Goal: Task Accomplishment & Management: Complete application form

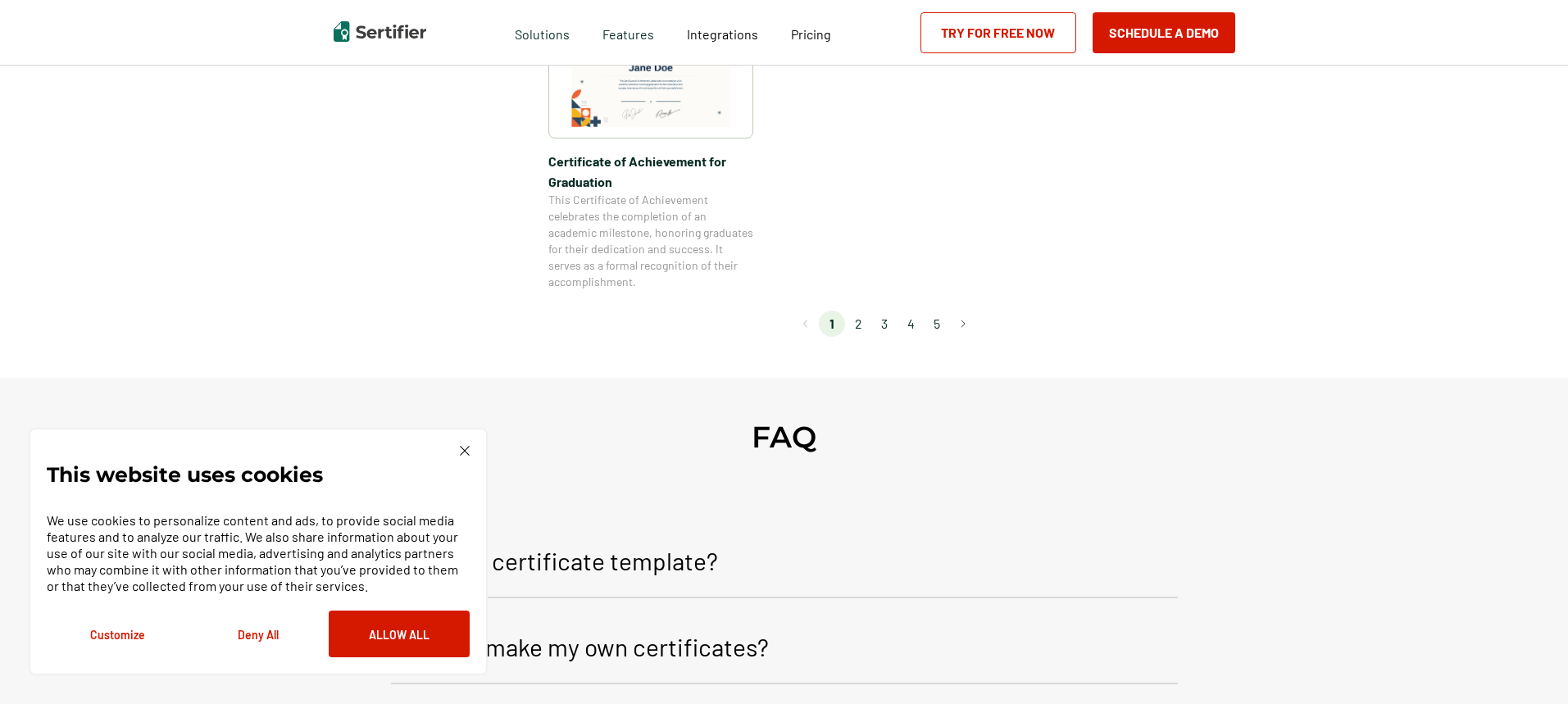
scroll to position [1558, 0]
click at [863, 326] on li "2" at bounding box center [858, 323] width 26 height 26
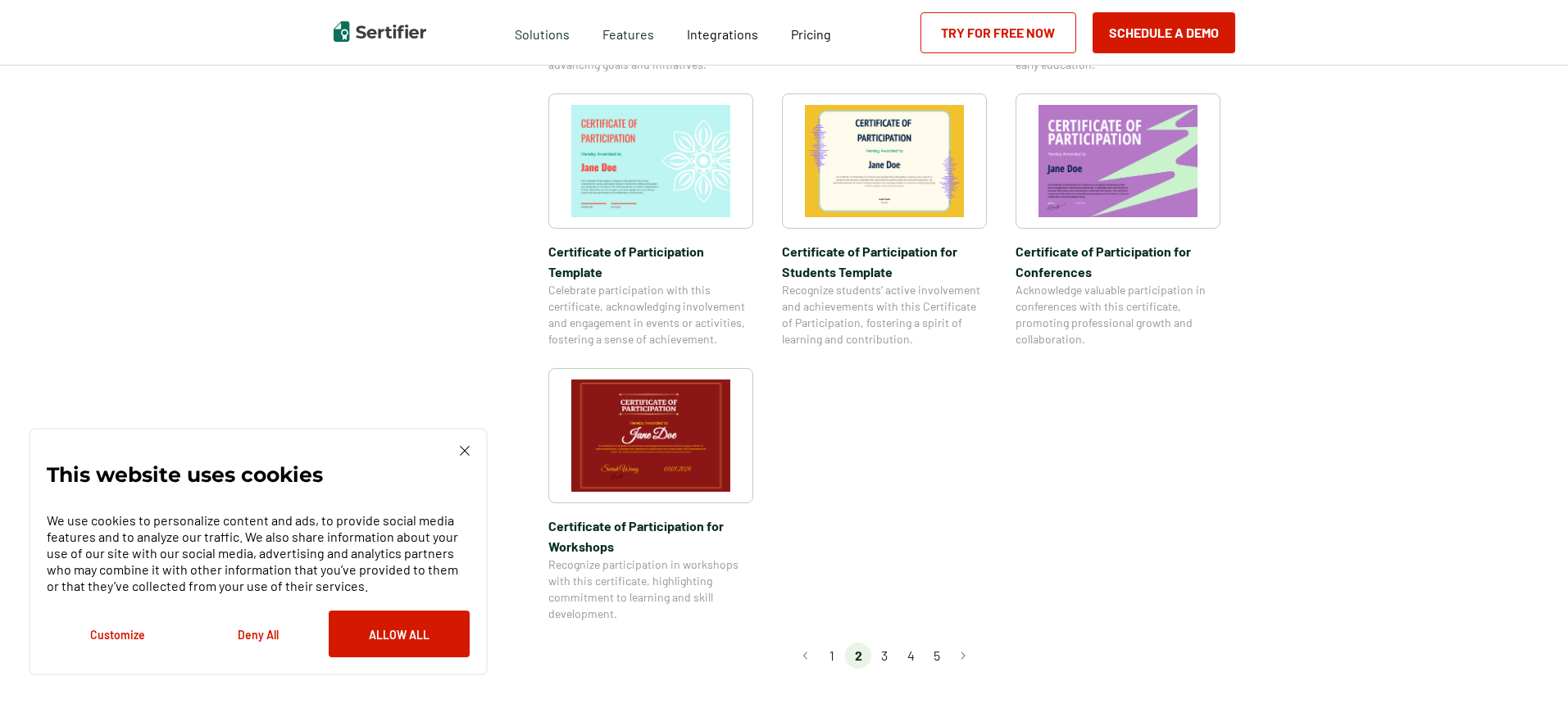
scroll to position [1229, 0]
click at [889, 642] on li "3" at bounding box center [884, 654] width 26 height 26
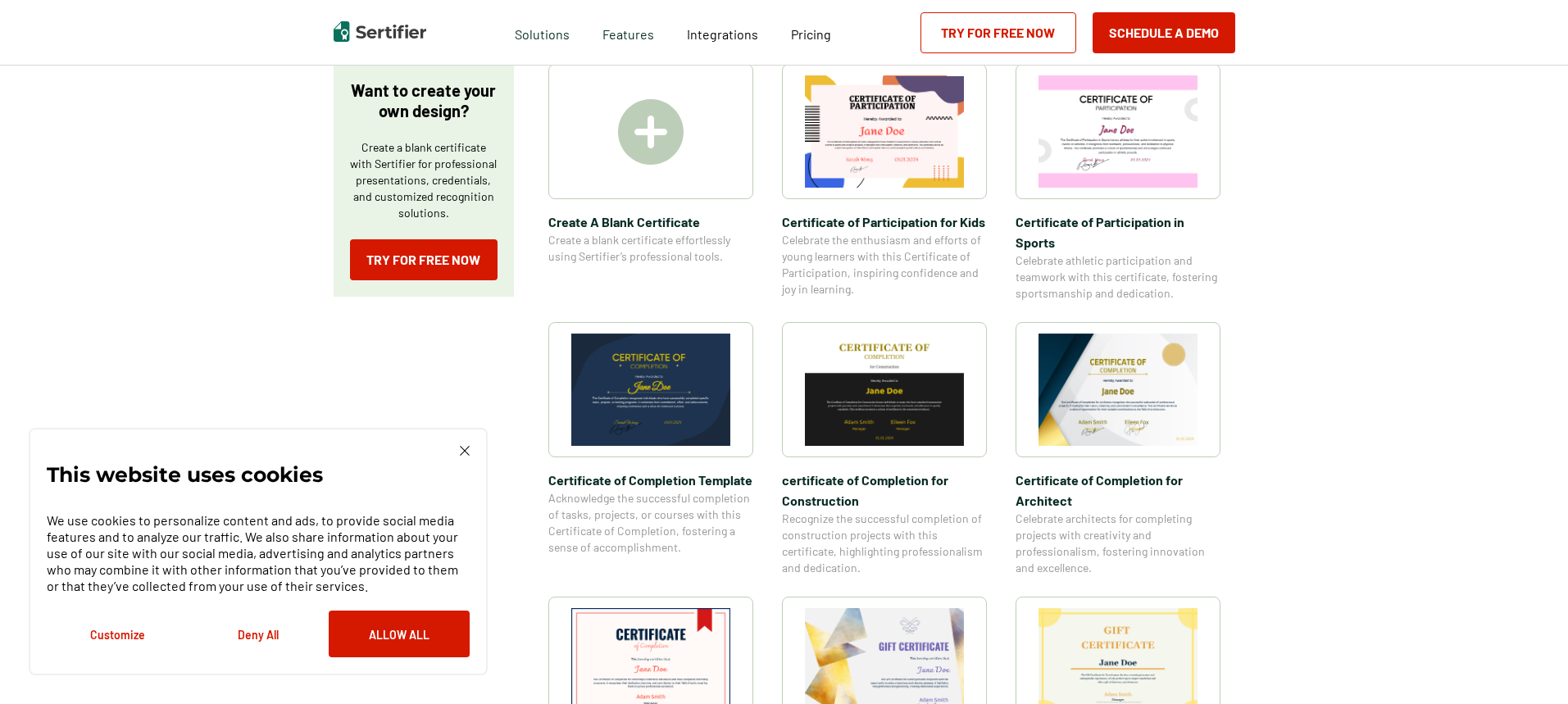
scroll to position [328, 0]
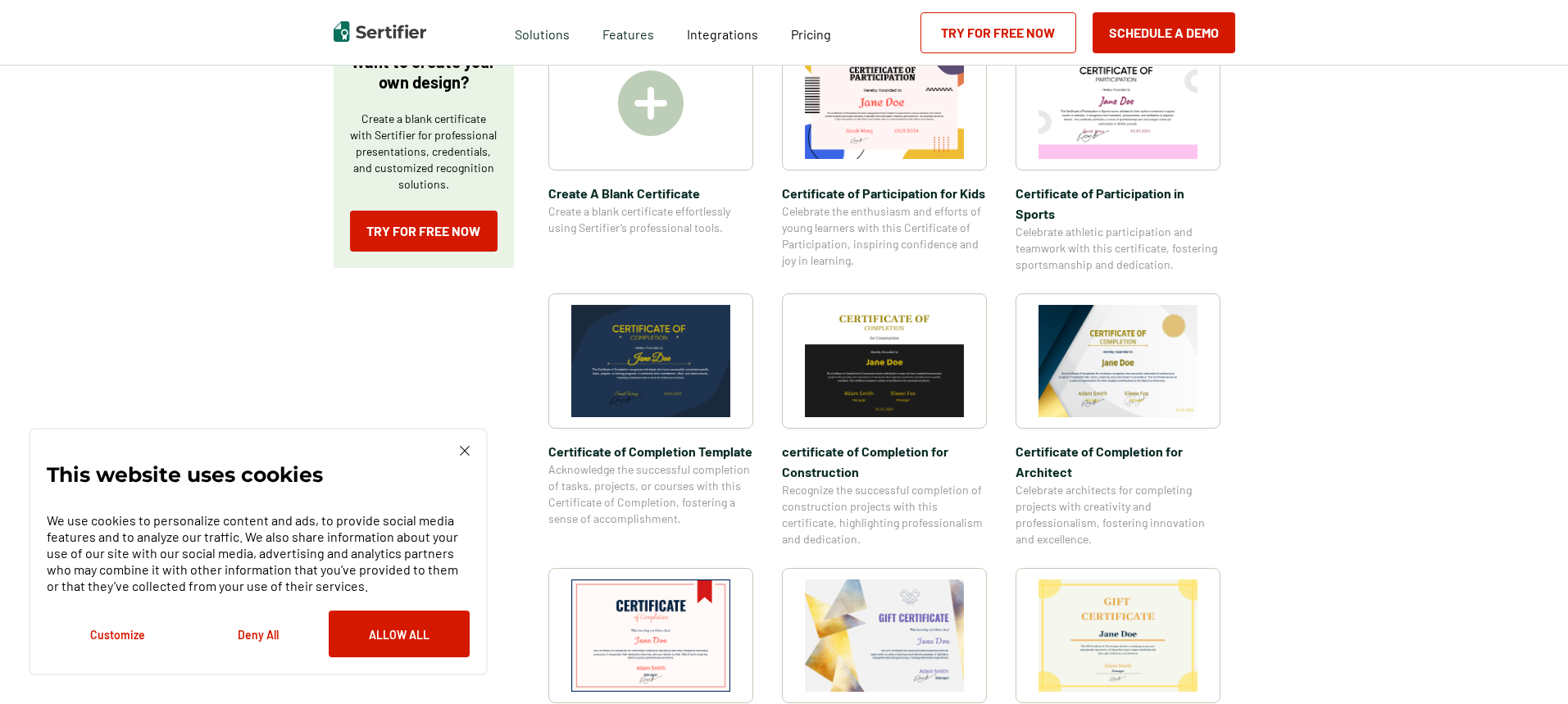
click at [680, 128] on img at bounding box center [651, 102] width 65 height 65
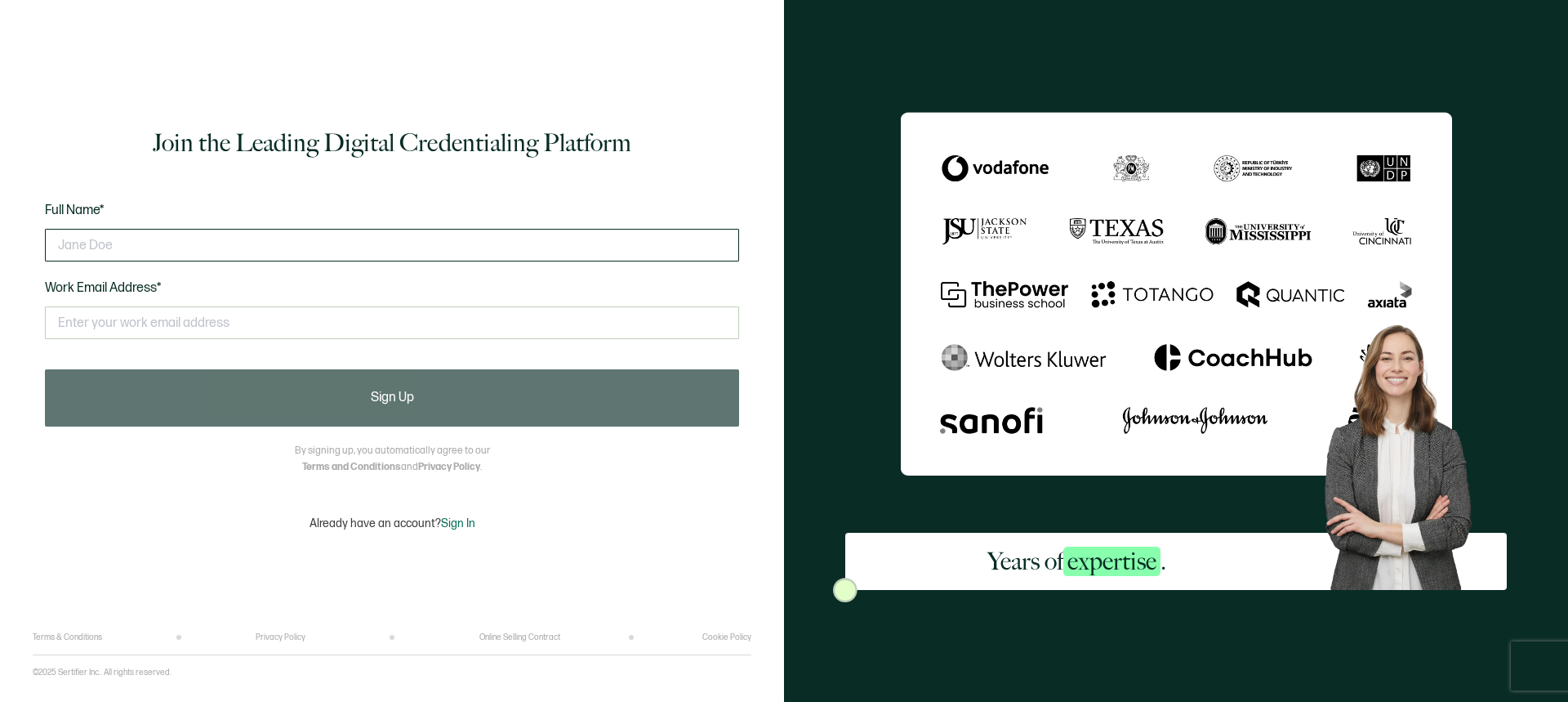
click at [268, 247] on input "text" at bounding box center [392, 245] width 694 height 33
type input "[EMAIL_ADDRESS][DOMAIN_NAME]"
drag, startPoint x: 204, startPoint y: 242, endPoint x: 0, endPoint y: 212, distance: 206.2
click at [0, 212] on div "Join the Leading Digital Credentialing Platform Full Name* [EMAIL_ADDRESS][DOMA…" at bounding box center [392, 351] width 784 height 702
type input "[PERSON_NAME]"
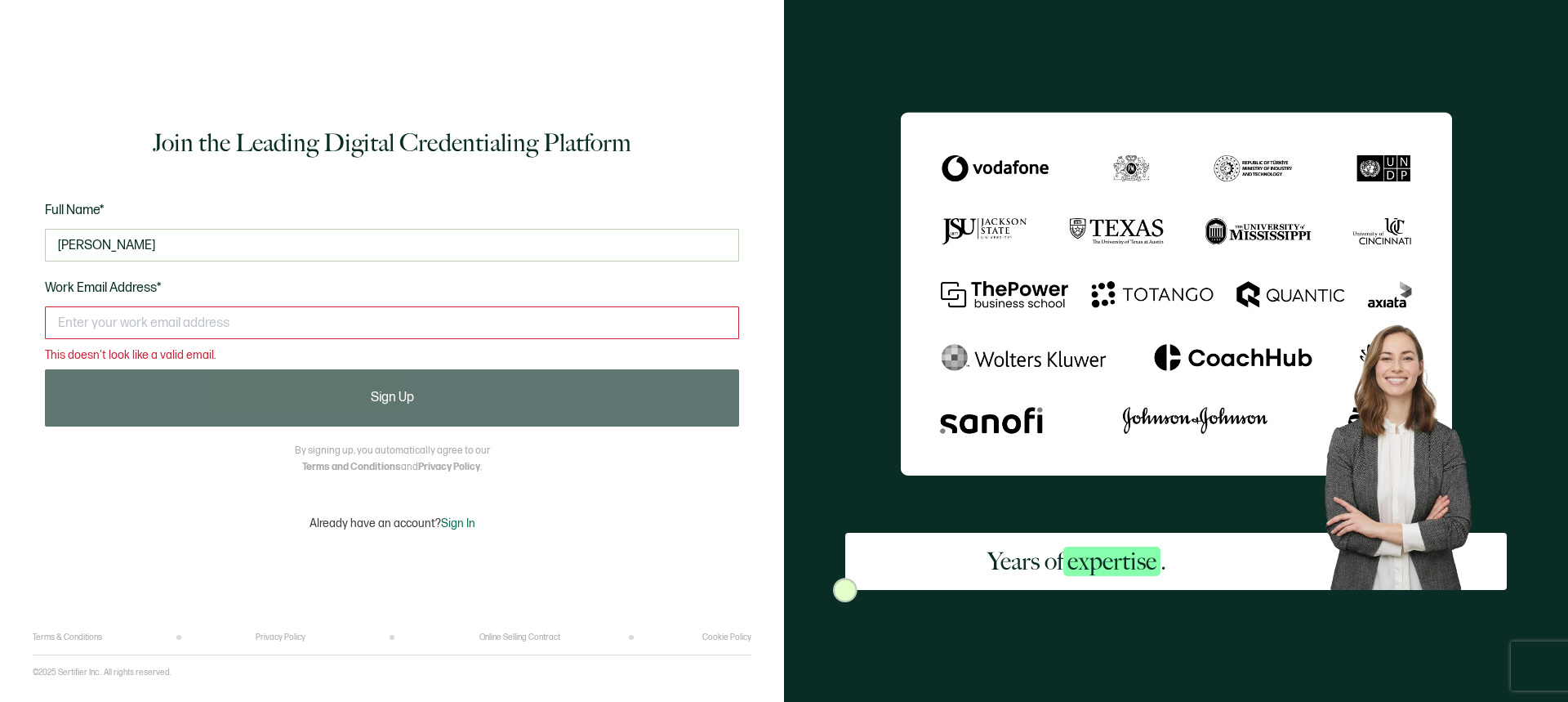
click at [148, 319] on input "text" at bounding box center [392, 323] width 694 height 33
click at [244, 498] on div "Join the Leading Digital Credentialing Platform Full Name* [PERSON_NAME] Work E…" at bounding box center [392, 328] width 719 height 608
click at [142, 320] on input "text" at bounding box center [392, 323] width 694 height 33
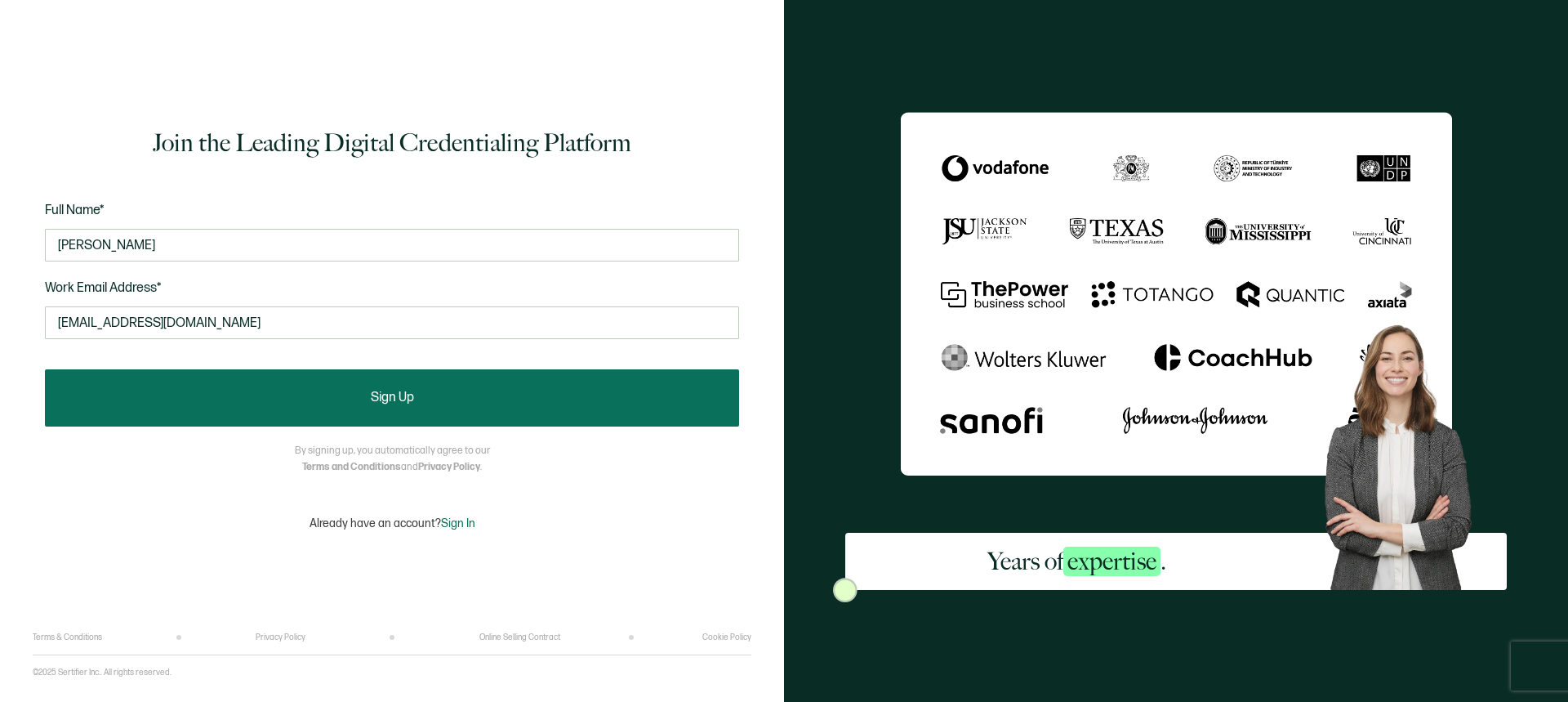
type input "[EMAIL_ADDRESS][DOMAIN_NAME]"
click at [325, 391] on button "Sign Up" at bounding box center [392, 398] width 694 height 57
